Goal: Navigation & Orientation: Find specific page/section

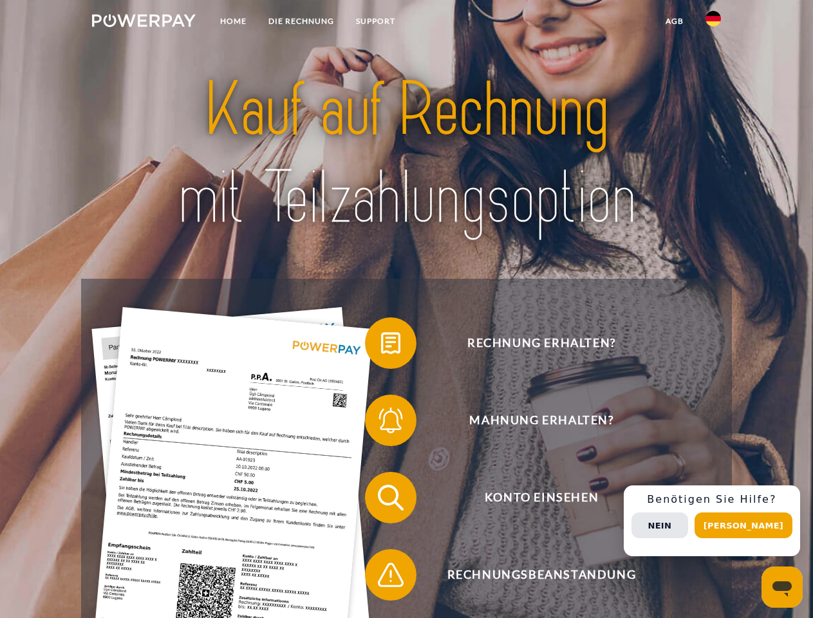
click at [144, 23] on img at bounding box center [144, 20] width 104 height 13
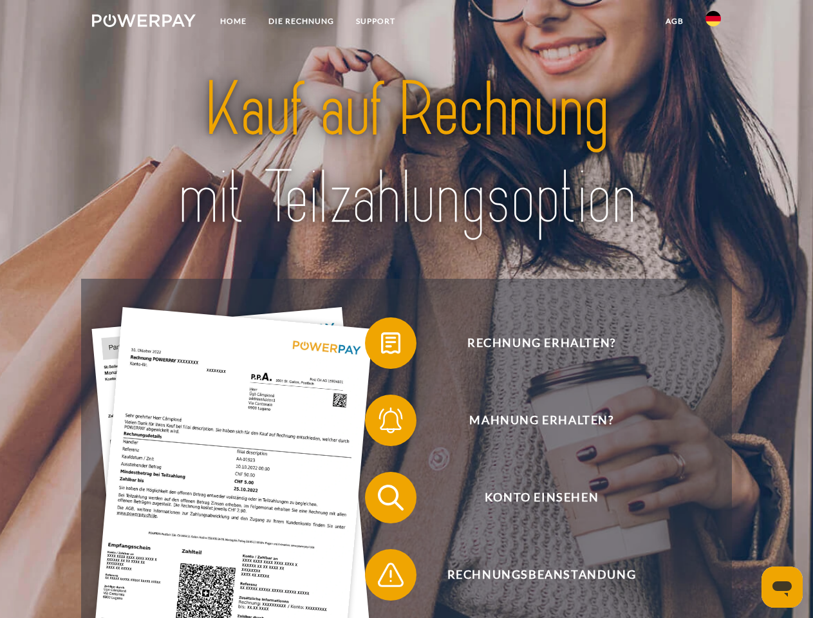
click at [713, 23] on img at bounding box center [712, 18] width 15 height 15
click at [674, 21] on link "agb" at bounding box center [675, 21] width 40 height 23
click at [381, 346] on span at bounding box center [371, 343] width 64 height 64
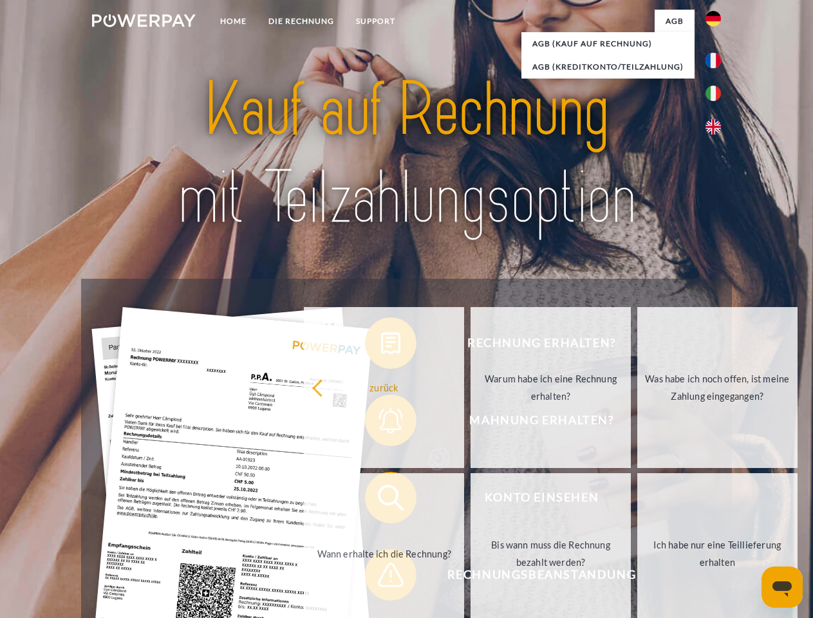
click at [381, 500] on span at bounding box center [371, 497] width 64 height 64
click at [381, 577] on span at bounding box center [371, 575] width 64 height 64
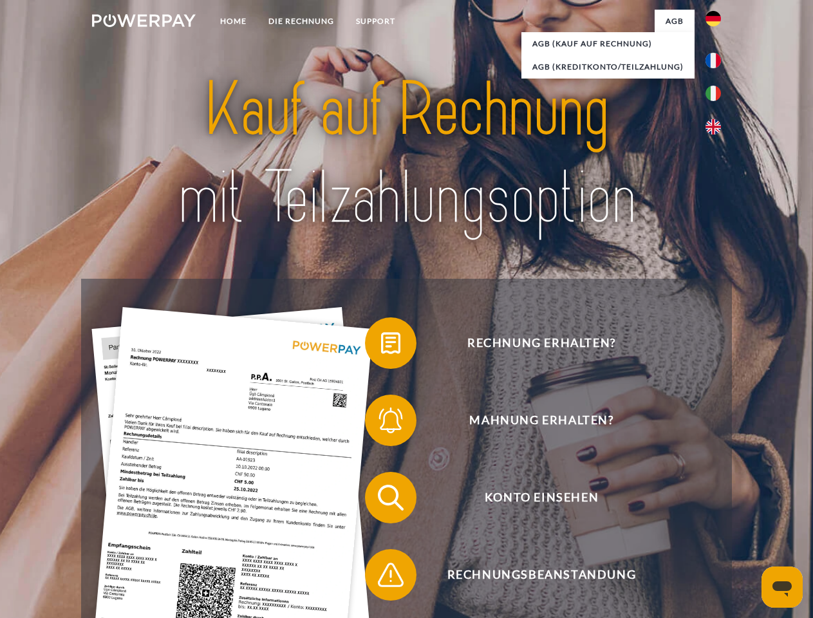
click at [716, 521] on div "Rechnung erhalten? Mahnung erhalten? Konto einsehen" at bounding box center [406, 536] width 650 height 515
click at [685, 523] on span "Konto einsehen" at bounding box center [541, 497] width 315 height 51
click at [748, 525] on header "Home DIE RECHNUNG SUPPORT" at bounding box center [406, 444] width 813 height 889
